Goal: Check status

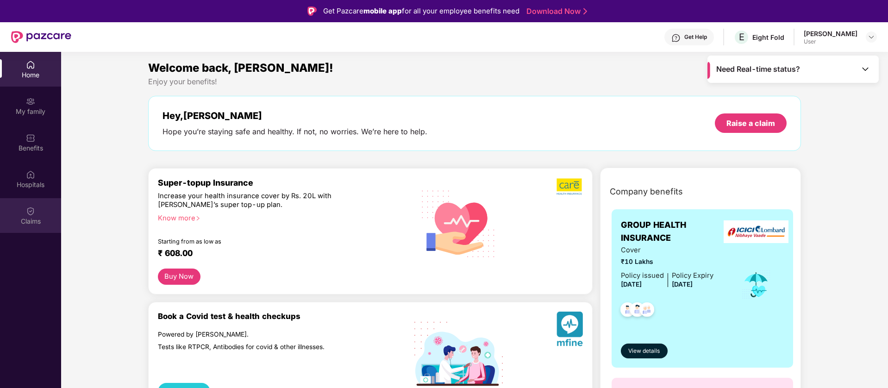
click at [38, 222] on div "Claims" at bounding box center [30, 221] width 61 height 9
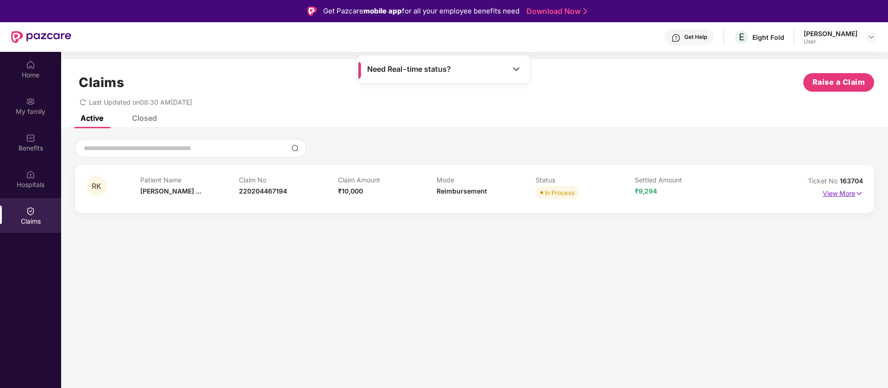
click at [846, 191] on p "View More" at bounding box center [843, 192] width 40 height 13
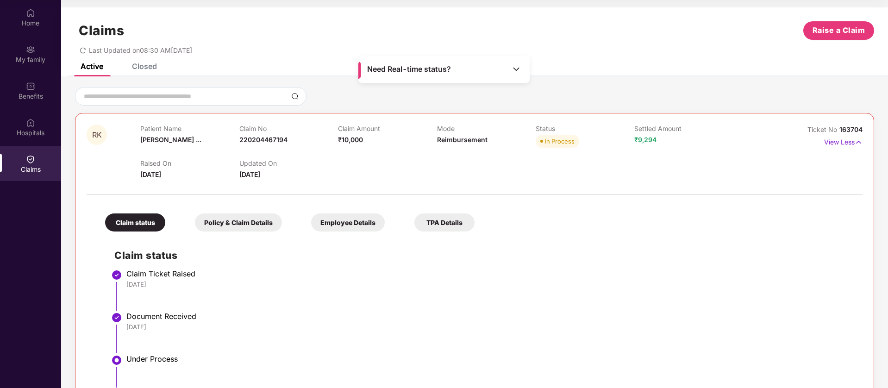
click at [517, 69] on img at bounding box center [516, 68] width 9 height 9
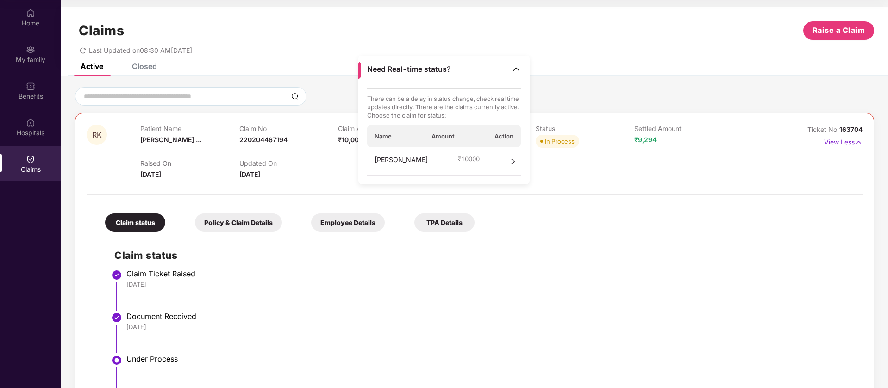
click at [563, 61] on div "Claims Raise a Claim Last Updated on 08:30 AM[DATE]" at bounding box center [474, 35] width 827 height 56
click at [514, 70] on img at bounding box center [516, 68] width 9 height 9
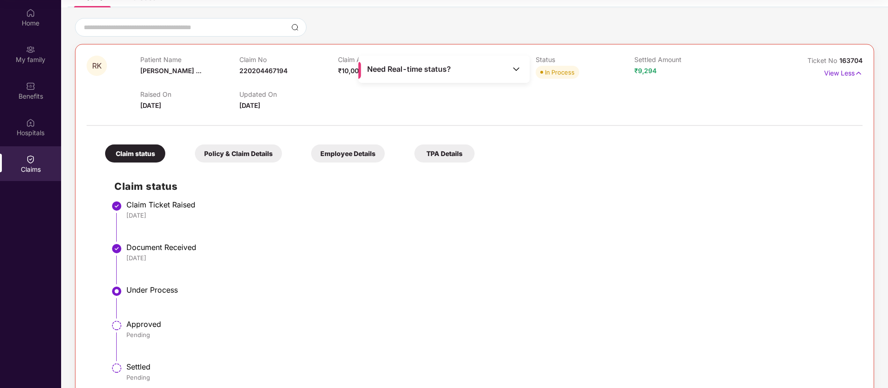
scroll to position [89, 0]
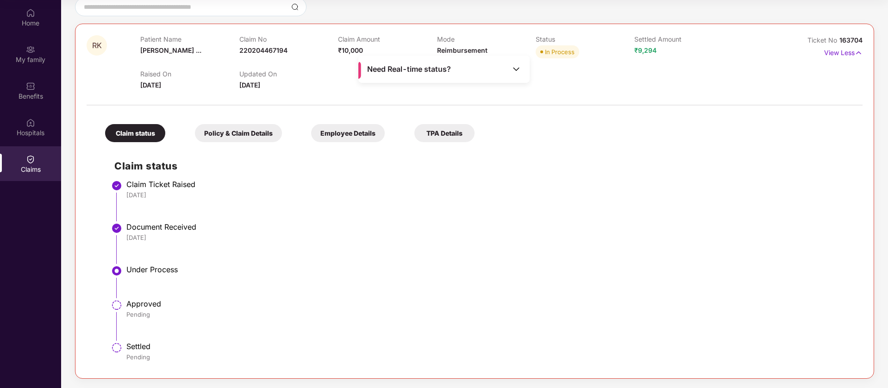
click at [240, 133] on div "Policy & Claim Details" at bounding box center [238, 133] width 87 height 18
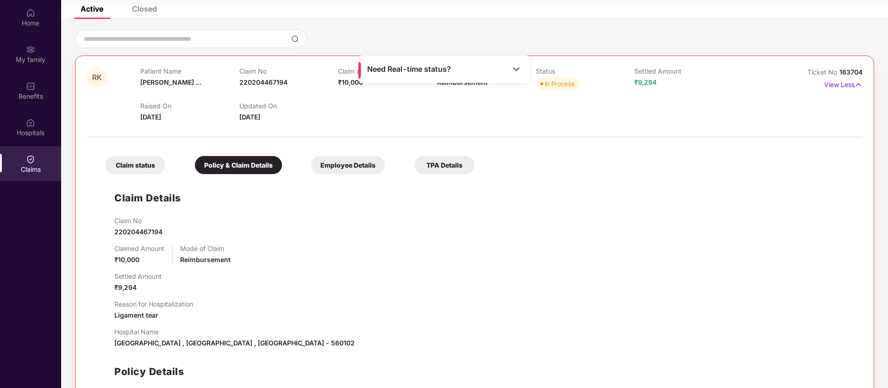
scroll to position [22, 0]
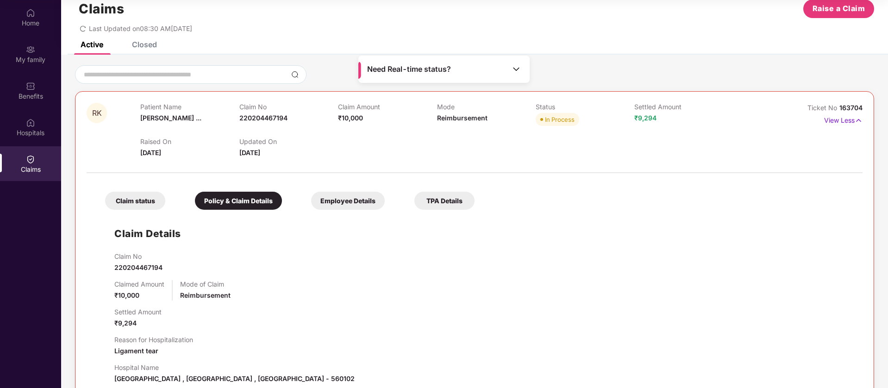
click at [359, 201] on div "Employee Details" at bounding box center [348, 201] width 74 height 18
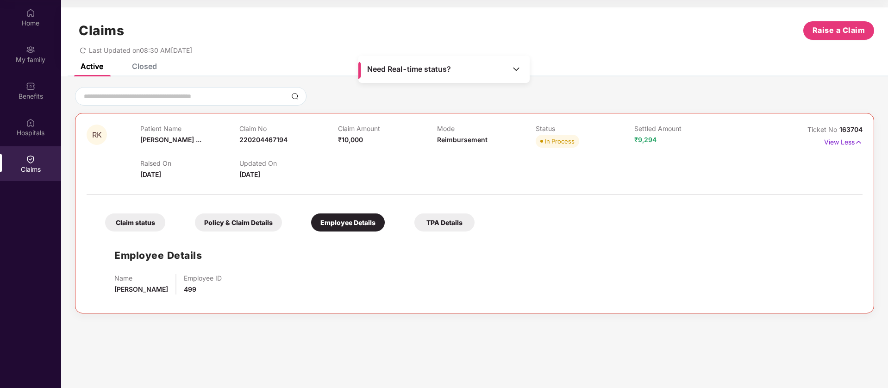
click at [436, 225] on div "TPA Details" at bounding box center [445, 223] width 60 height 18
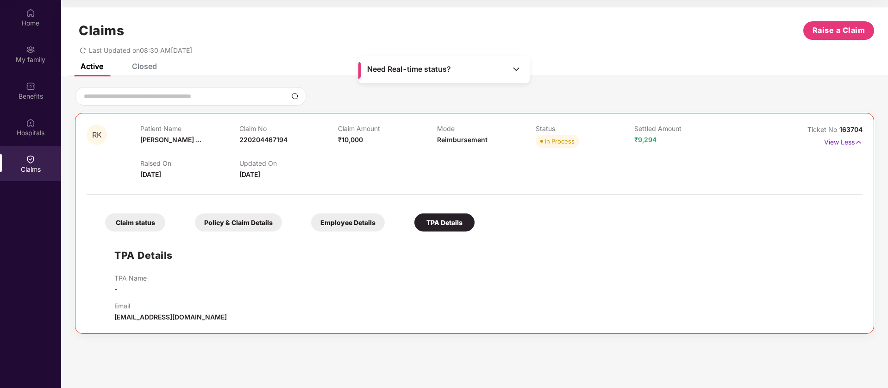
click at [135, 70] on div "Closed" at bounding box center [144, 66] width 25 height 9
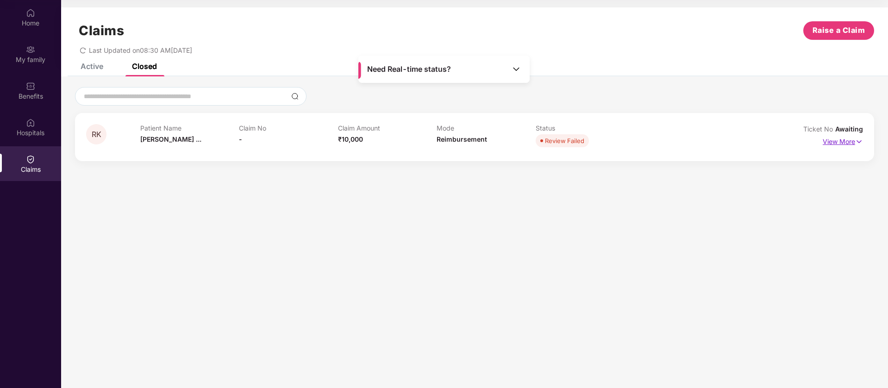
click at [834, 144] on p "View More" at bounding box center [843, 140] width 40 height 13
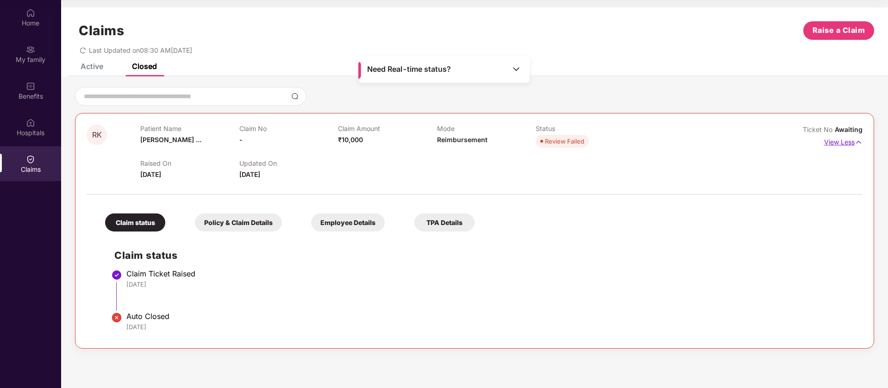
click at [831, 140] on p "View Less" at bounding box center [843, 141] width 38 height 13
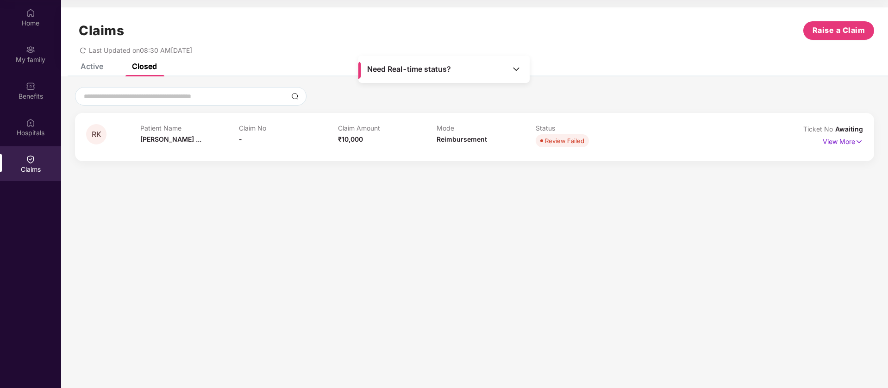
click at [88, 65] on div "Active" at bounding box center [92, 66] width 23 height 9
